Goal: Task Accomplishment & Management: Use online tool/utility

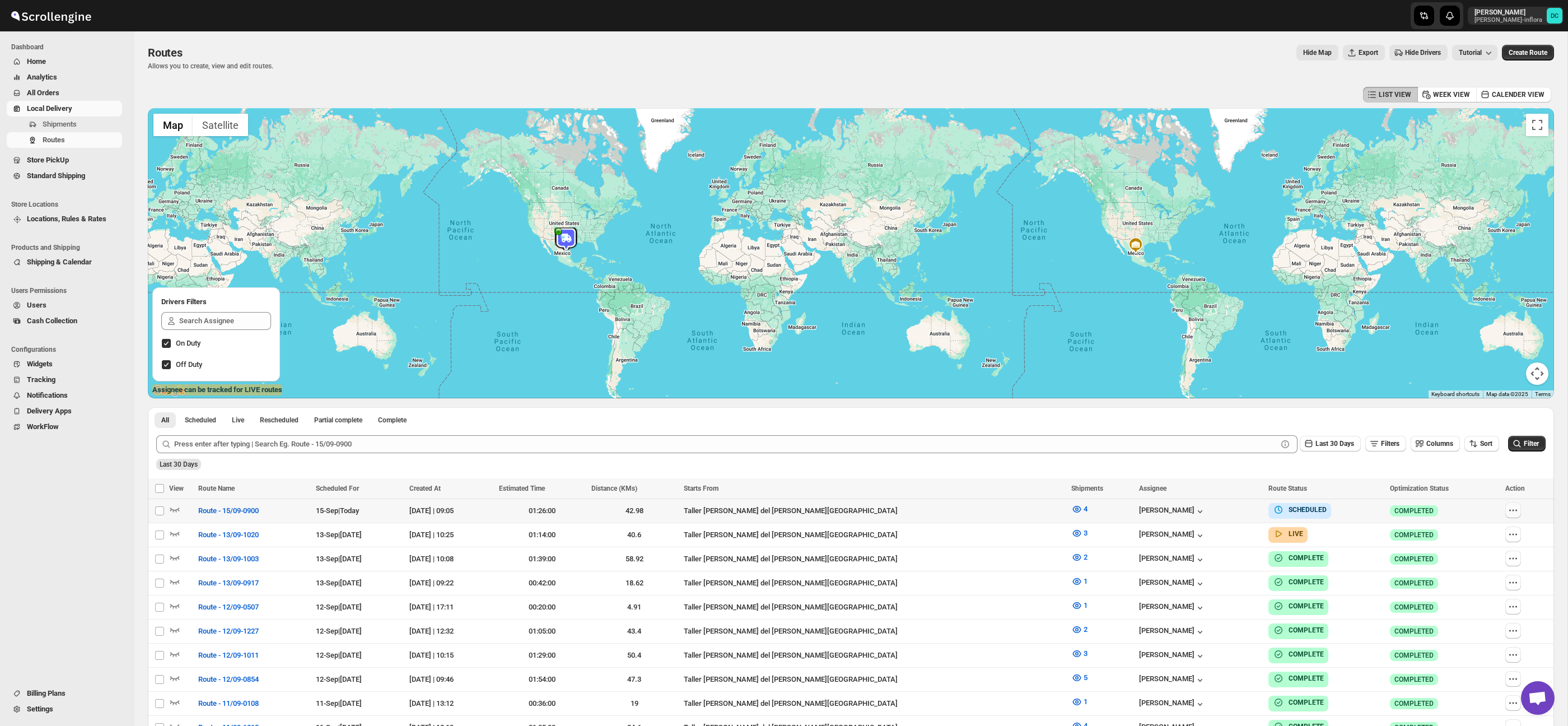
click at [1514, 512] on icon "button" at bounding box center [1513, 510] width 11 height 11
click at [1487, 593] on span "Edit" at bounding box center [1485, 591] width 52 height 11
checkbox input "false"
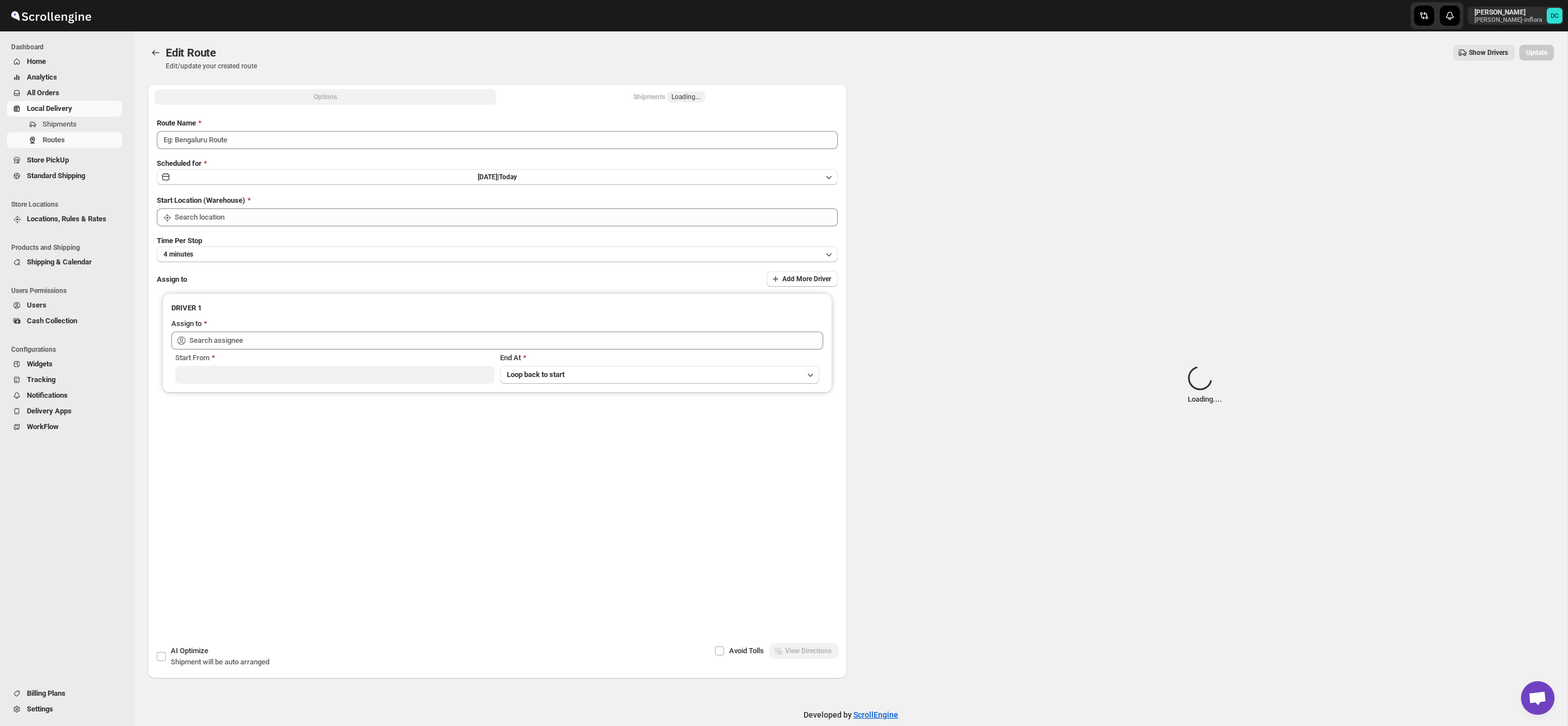
type input "Route - 15/09-0900"
type input "Taller [PERSON_NAME] del [PERSON_NAME][GEOGRAPHIC_DATA]"
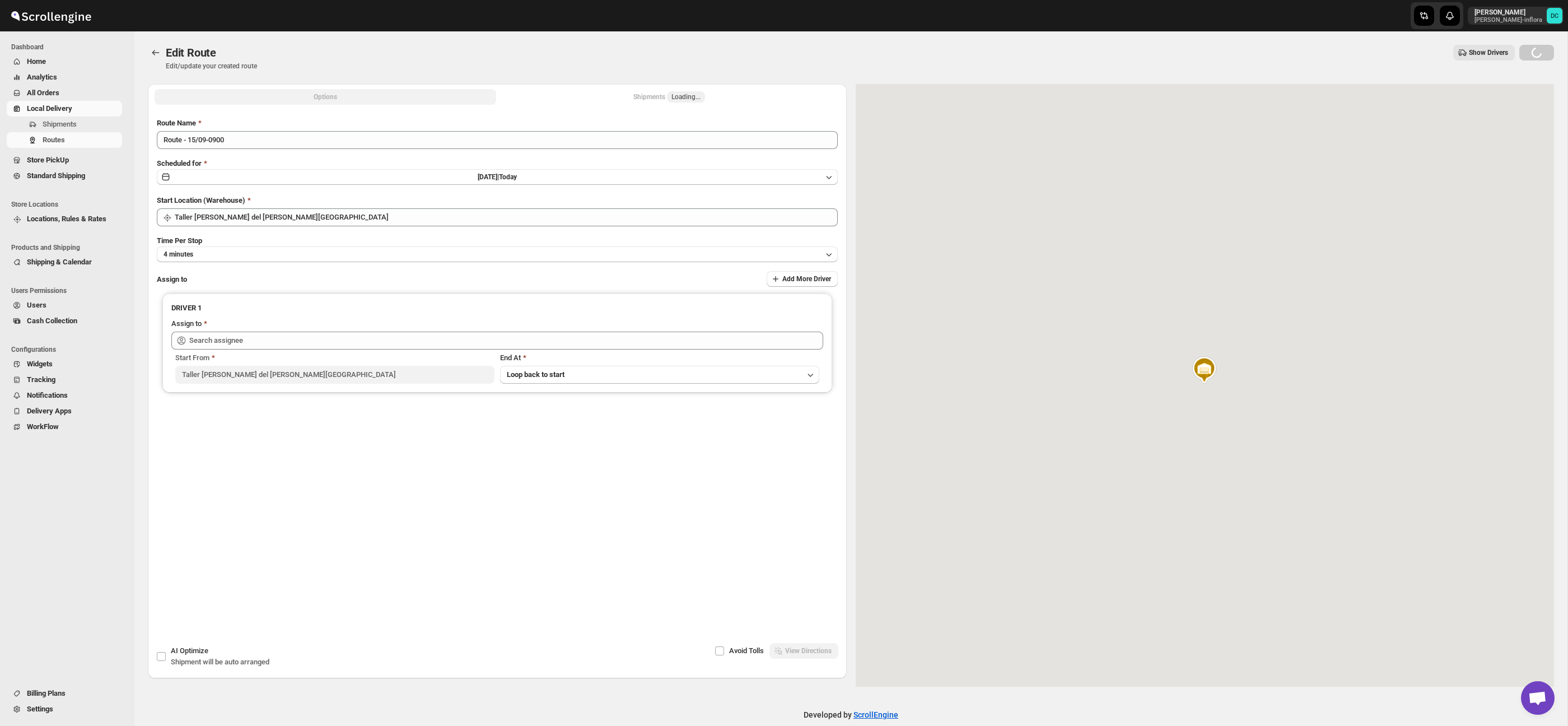
type input "[PERSON_NAME] ([PERSON_NAME][EMAIL_ADDRESS][DOMAIN_NAME])"
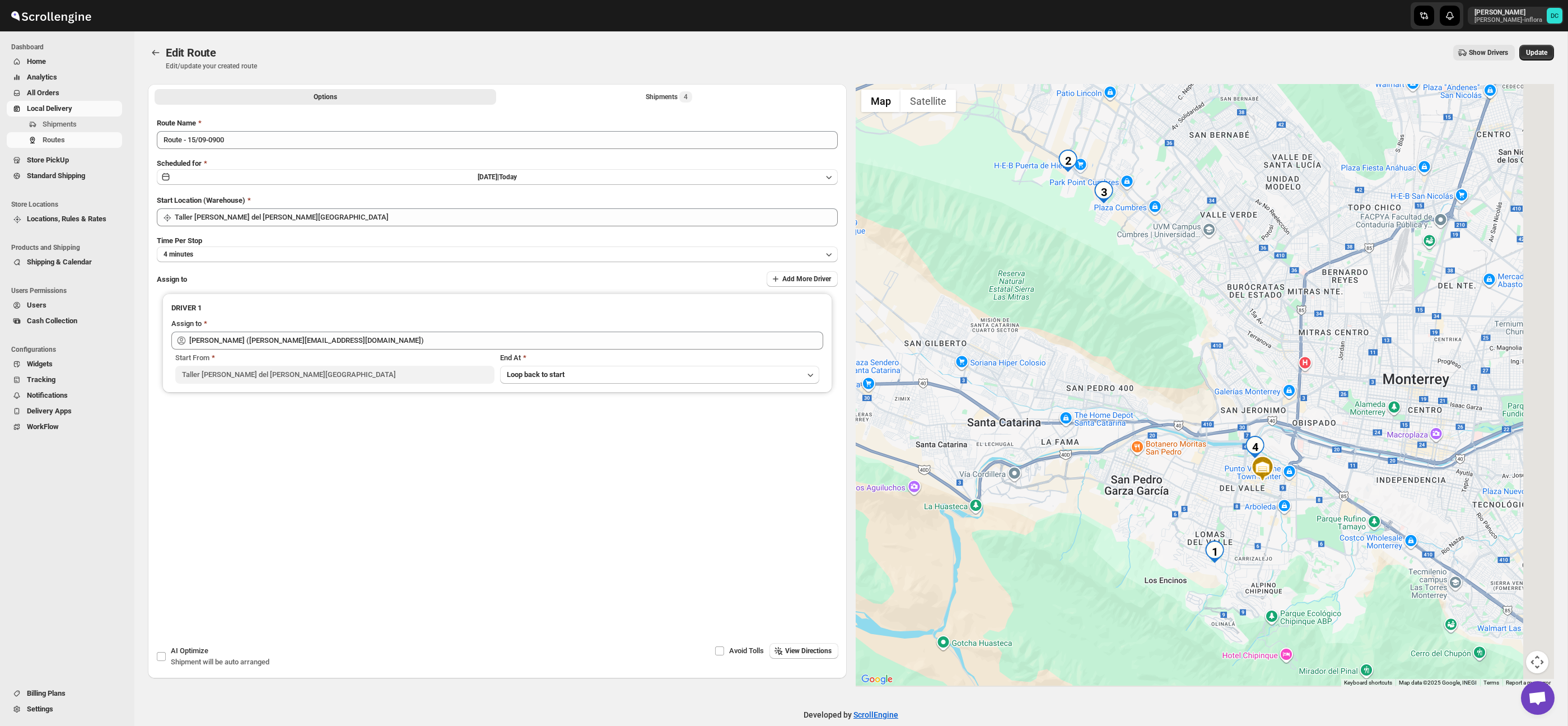
drag, startPoint x: 1214, startPoint y: 379, endPoint x: 1138, endPoint y: 347, distance: 82.5
click at [1138, 347] on div at bounding box center [1205, 386] width 699 height 603
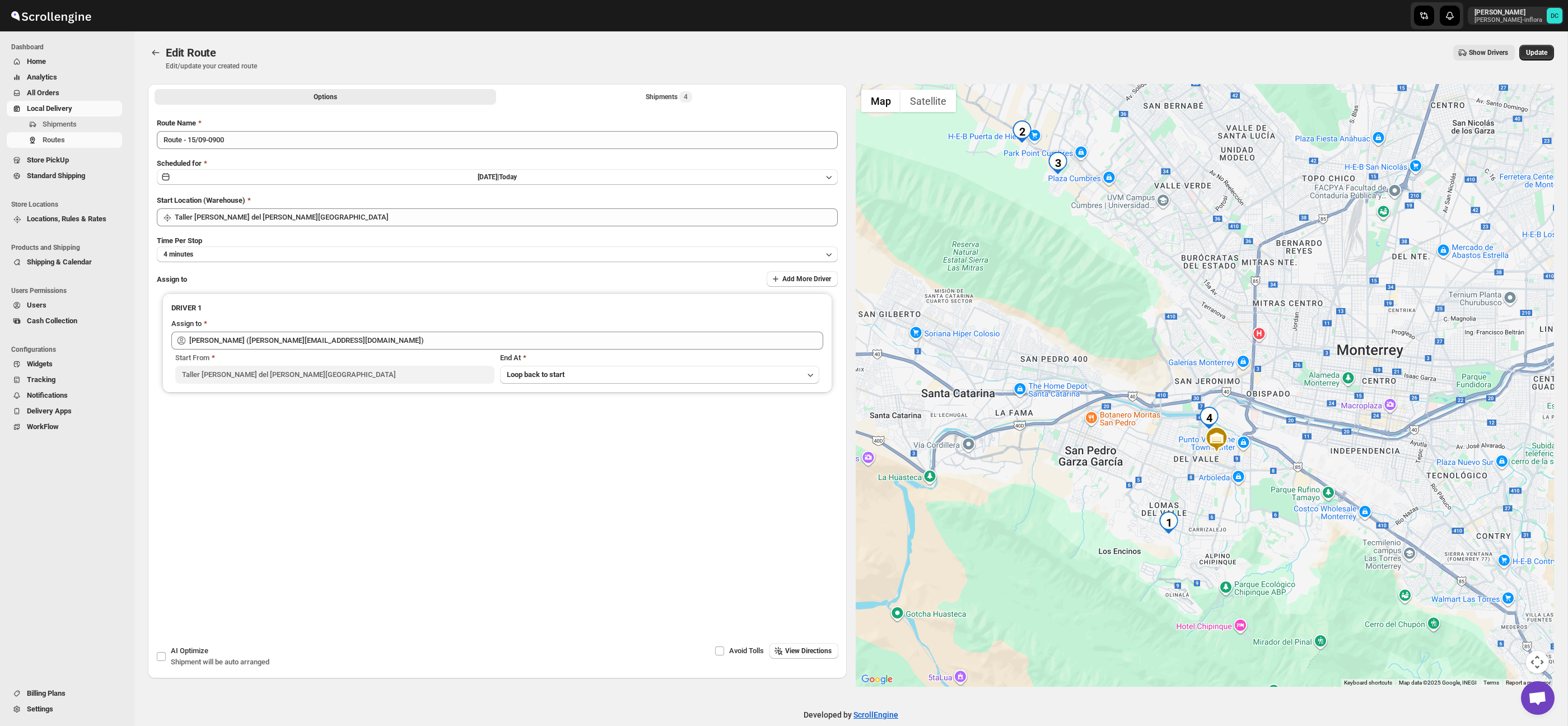
drag, startPoint x: 1294, startPoint y: 481, endPoint x: 1258, endPoint y: 421, distance: 70.0
click at [1254, 413] on div at bounding box center [1205, 386] width 699 height 603
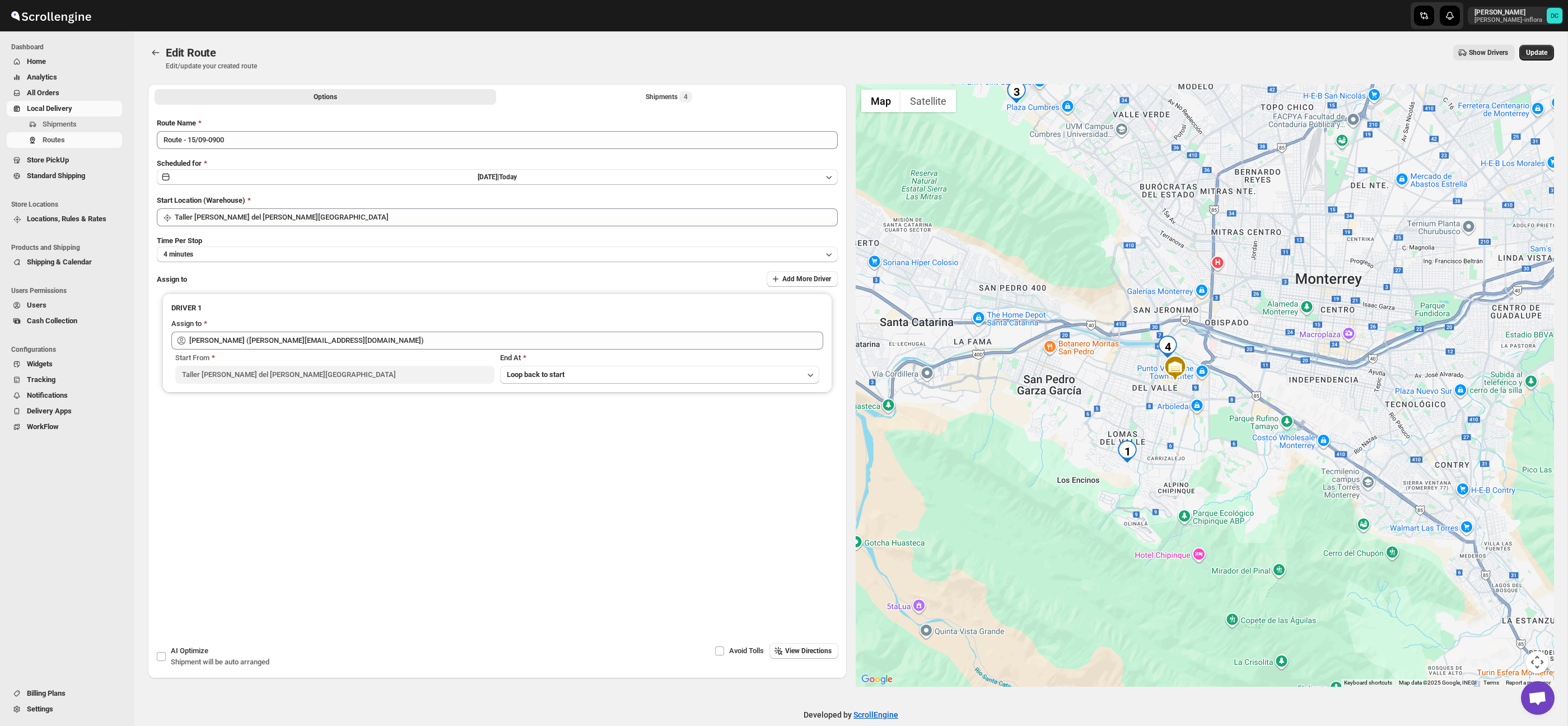
click at [1535, 655] on button "Map camera controls" at bounding box center [1537, 662] width 23 height 23
click at [1510, 657] on button "Zoom out" at bounding box center [1509, 662] width 23 height 23
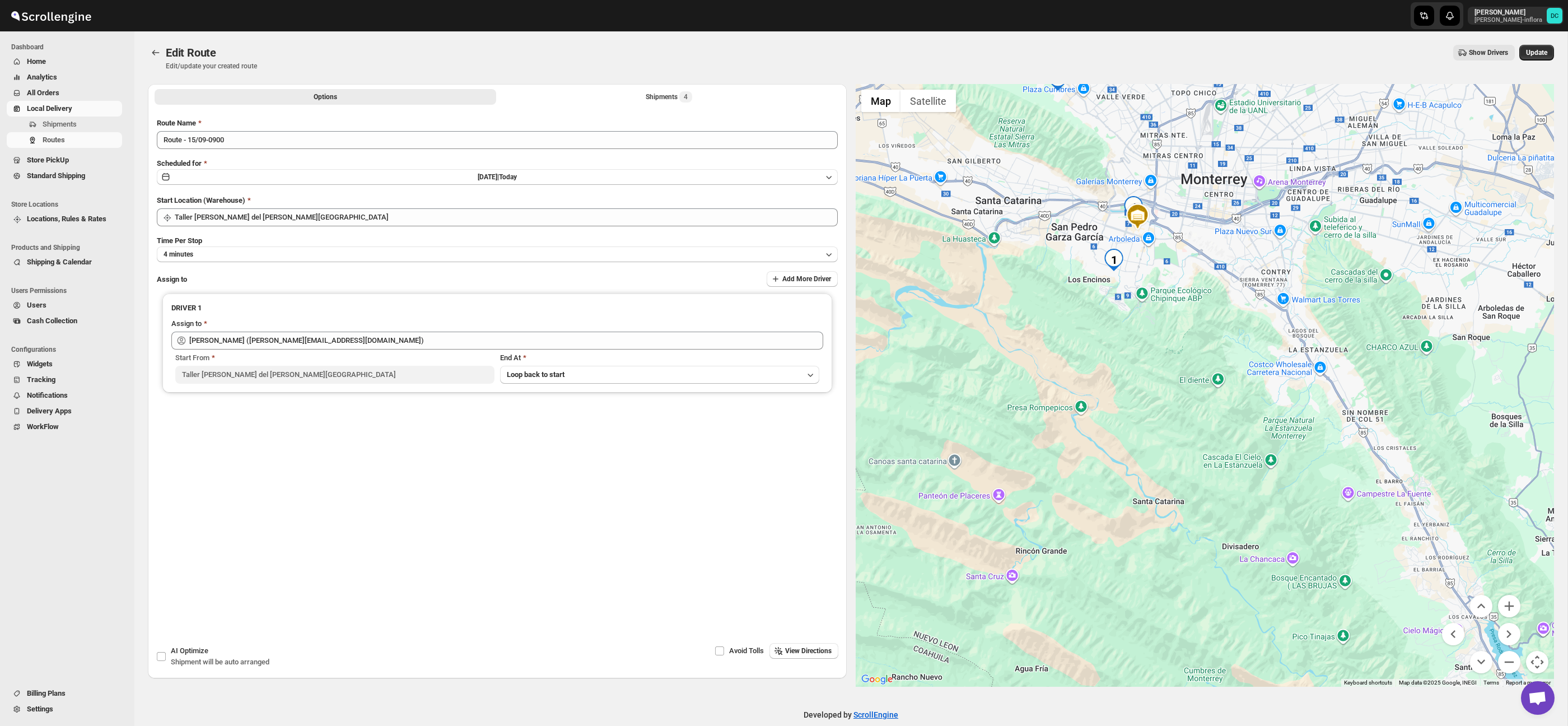
drag, startPoint x: 1294, startPoint y: 462, endPoint x: 1261, endPoint y: 382, distance: 86.5
click at [1261, 382] on div at bounding box center [1205, 386] width 699 height 603
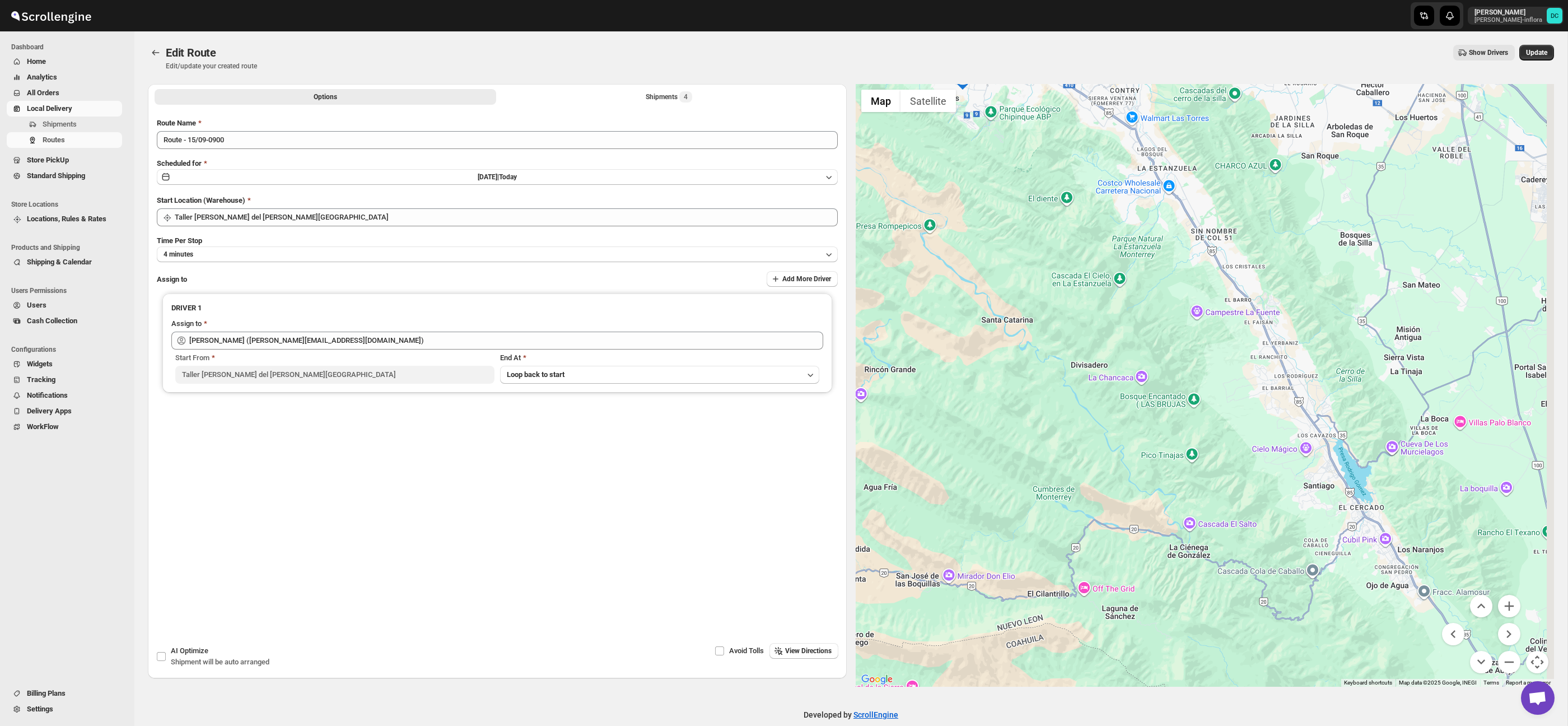
drag, startPoint x: 1325, startPoint y: 482, endPoint x: 1172, endPoint y: 299, distance: 238.5
click at [1172, 299] on div at bounding box center [1205, 386] width 699 height 603
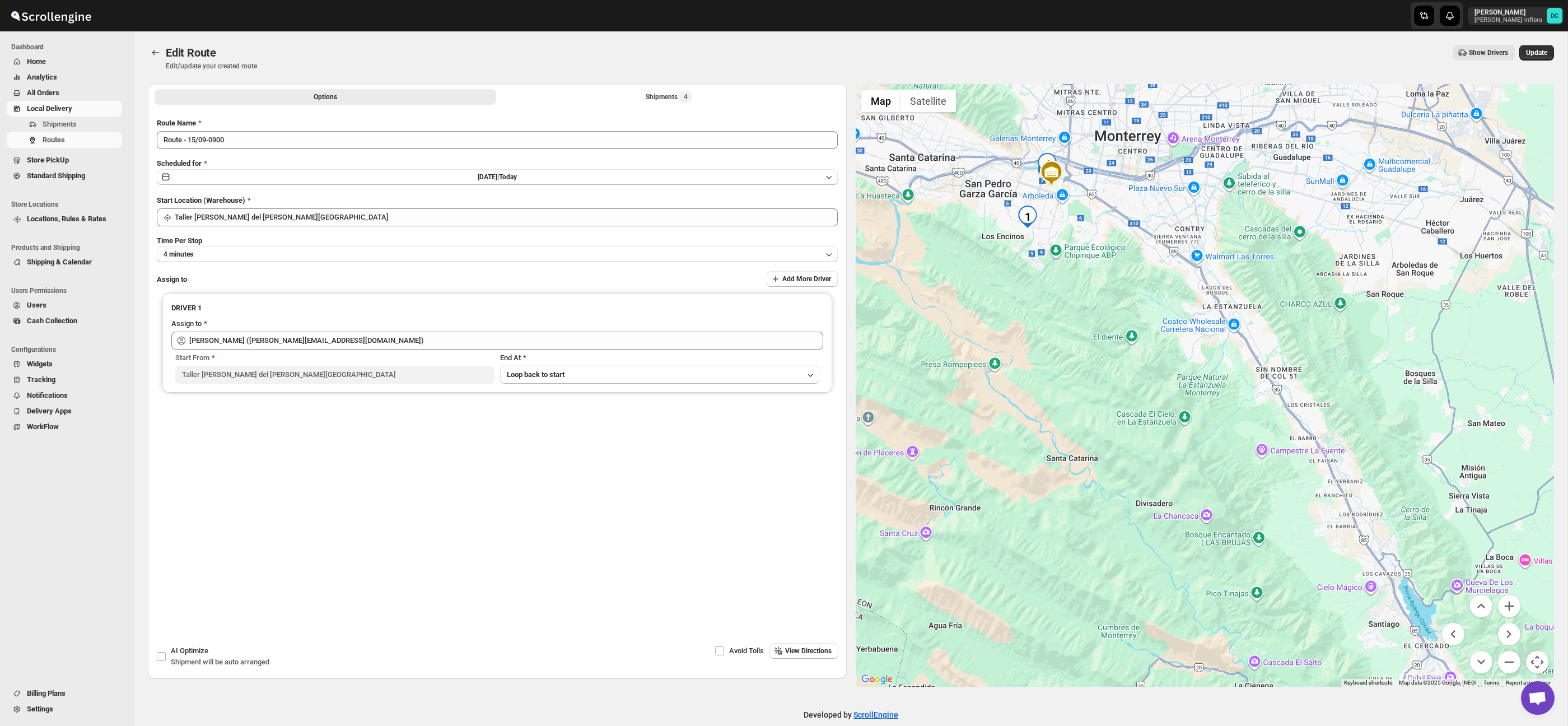
drag, startPoint x: 1106, startPoint y: 242, endPoint x: 1223, endPoint y: 484, distance: 268.8
click at [1223, 484] on div at bounding box center [1205, 386] width 699 height 603
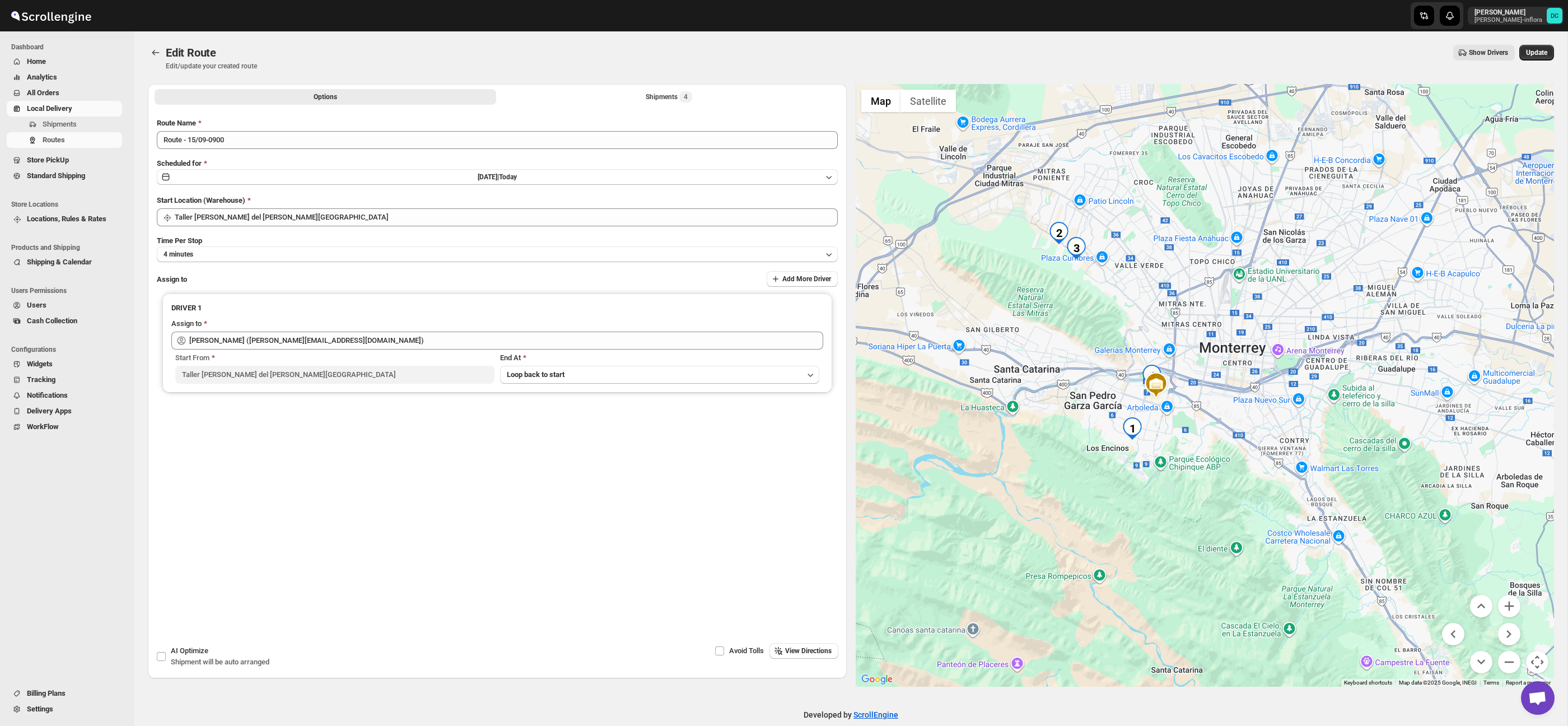
drag, startPoint x: 1253, startPoint y: 468, endPoint x: 1276, endPoint y: 516, distance: 53.2
click at [1284, 524] on div at bounding box center [1205, 386] width 699 height 603
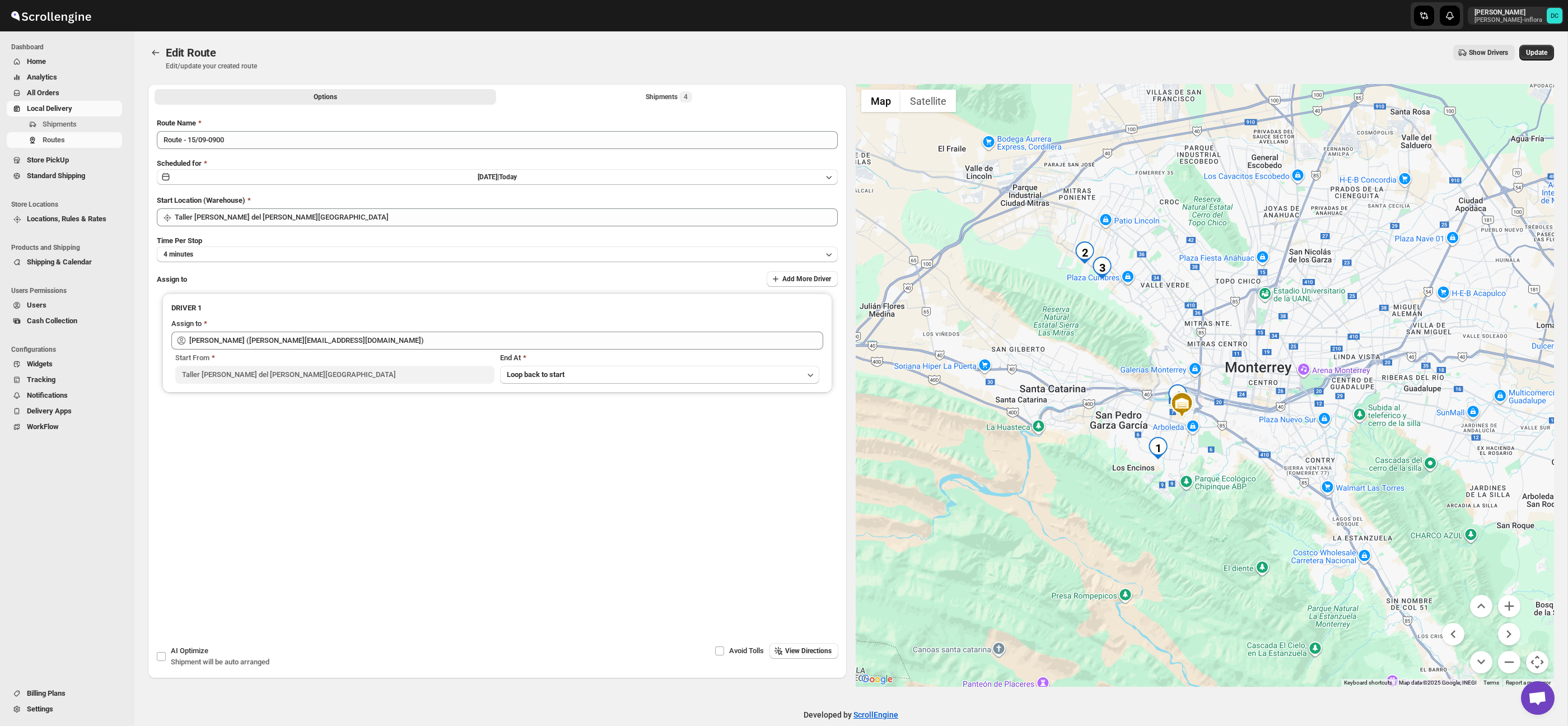
drag, startPoint x: 1068, startPoint y: 335, endPoint x: 1093, endPoint y: 347, distance: 27.7
click at [1093, 347] on div at bounding box center [1205, 386] width 699 height 603
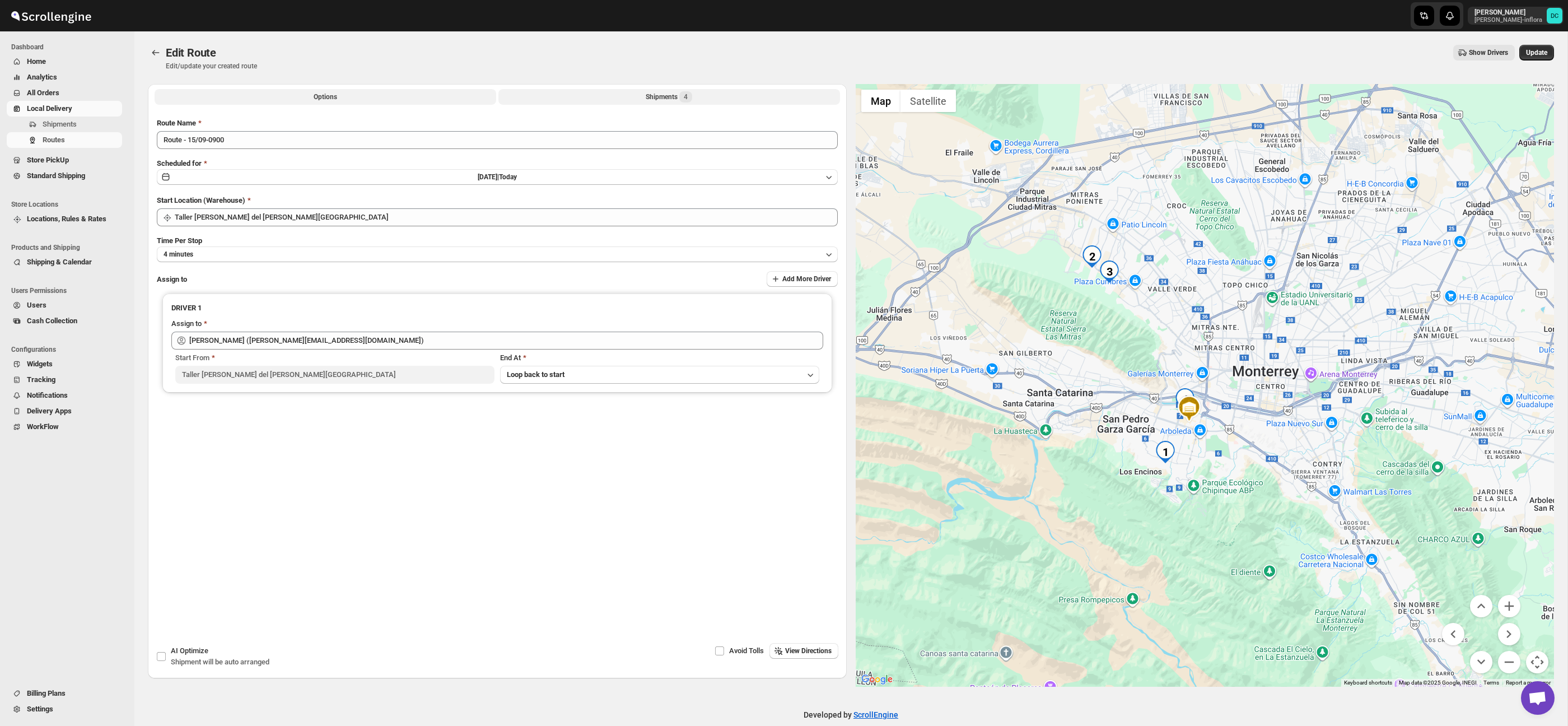
click at [599, 103] on button "Shipments 4" at bounding box center [669, 97] width 341 height 16
